Goal: Task Accomplishment & Management: Manage account settings

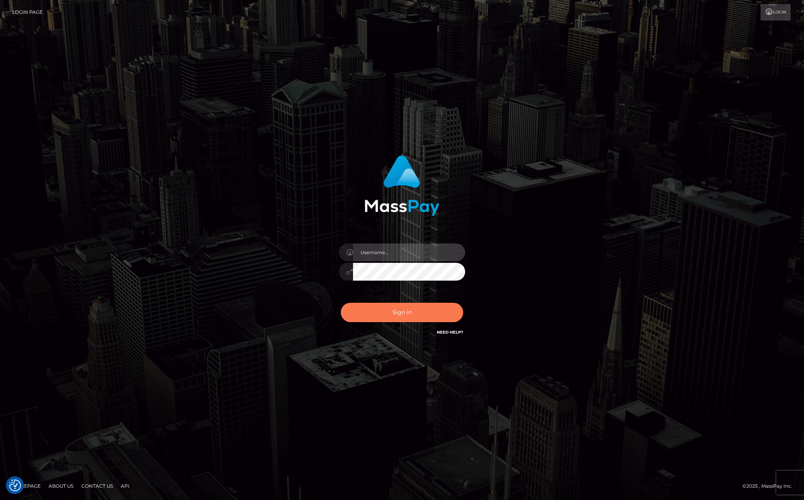
type input "[PERSON_NAME][DOMAIN_NAME]"
click at [393, 317] on button "Sign in" at bounding box center [402, 312] width 122 height 19
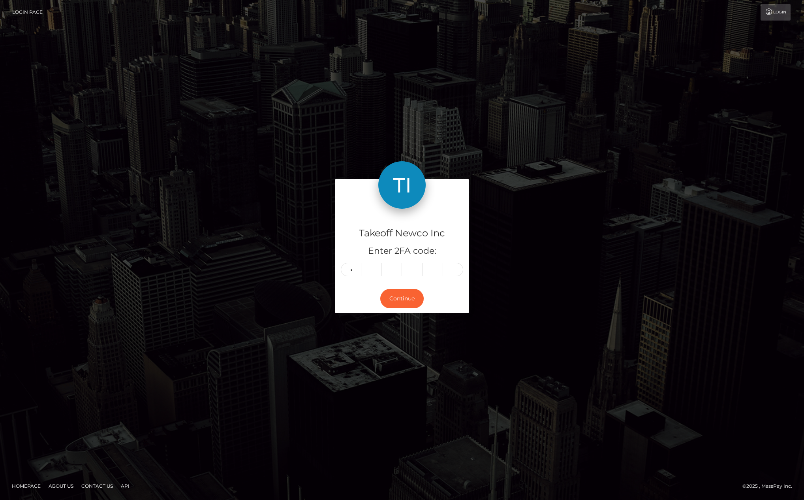
type input "4"
type input "2"
type input "8"
type input "4"
type input "6"
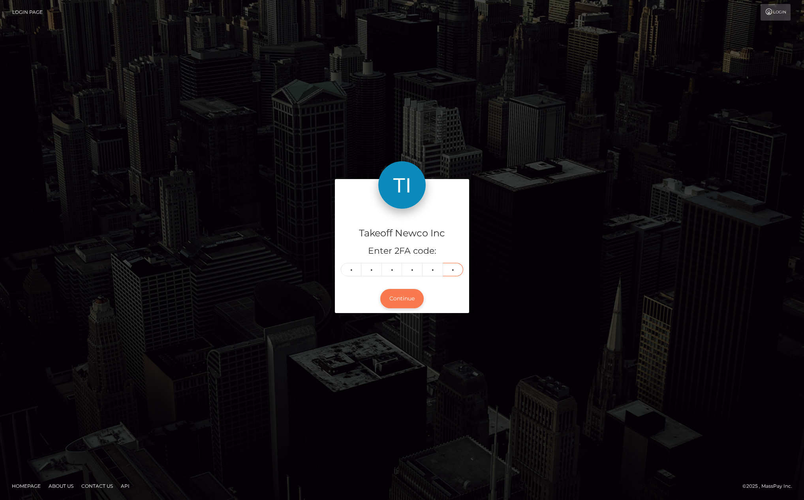
type input "3"
click at [401, 306] on button "Continue" at bounding box center [402, 298] width 43 height 19
